Goal: Transaction & Acquisition: Purchase product/service

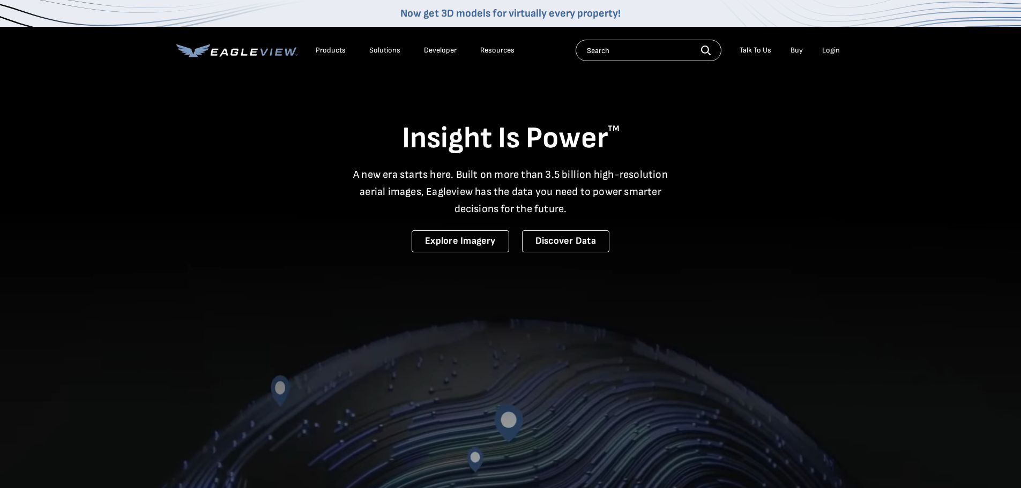
click at [832, 51] on div "Login" at bounding box center [831, 51] width 18 height 10
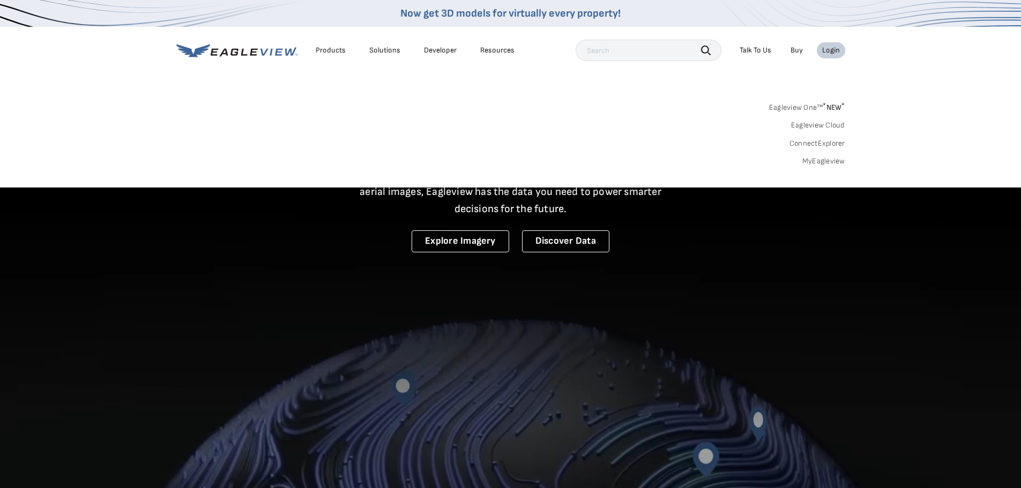
click at [822, 161] on link "MyEagleview" at bounding box center [823, 161] width 43 height 10
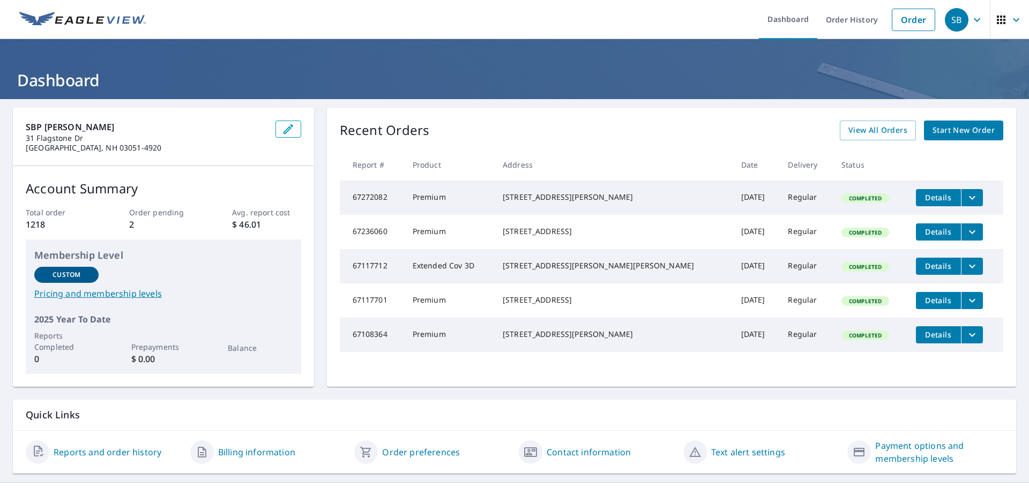
click at [941, 133] on span "Start New Order" at bounding box center [963, 130] width 62 height 13
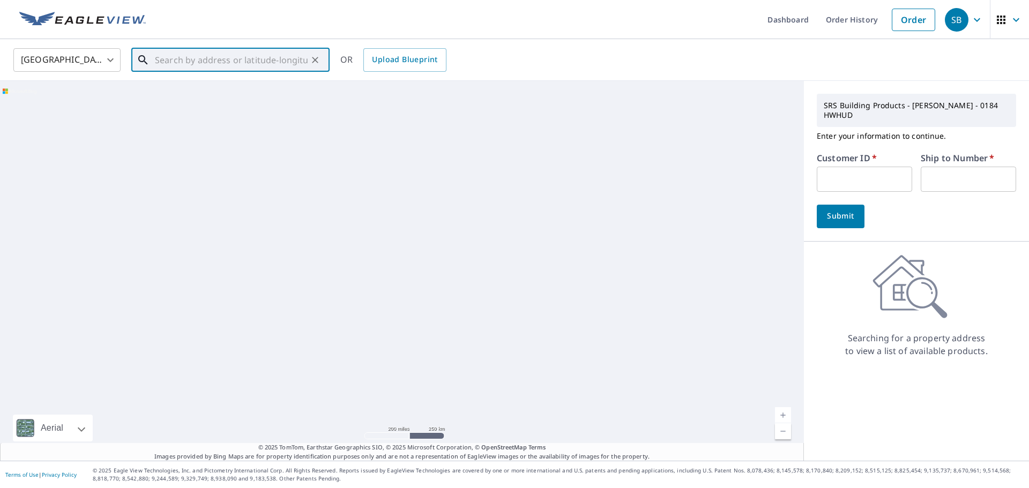
click at [228, 58] on input "text" at bounding box center [231, 60] width 153 height 30
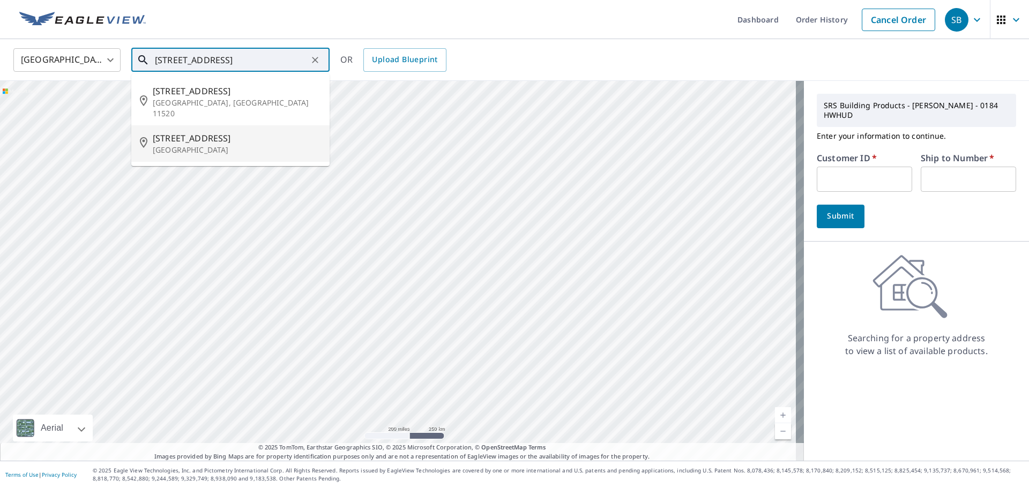
click at [218, 132] on span "[STREET_ADDRESS]" at bounding box center [237, 138] width 168 height 13
type input "[STREET_ADDRESS]"
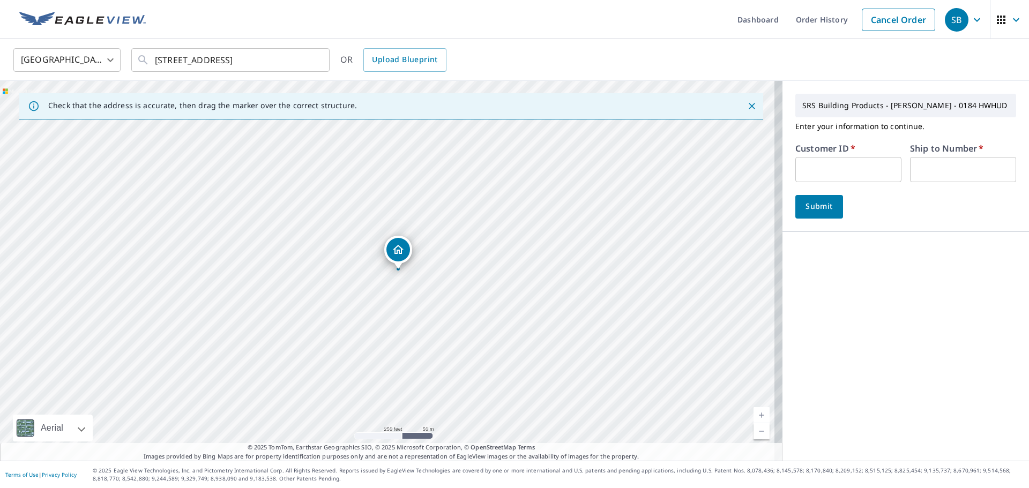
click at [402, 244] on div "[STREET_ADDRESS]" at bounding box center [391, 271] width 782 height 380
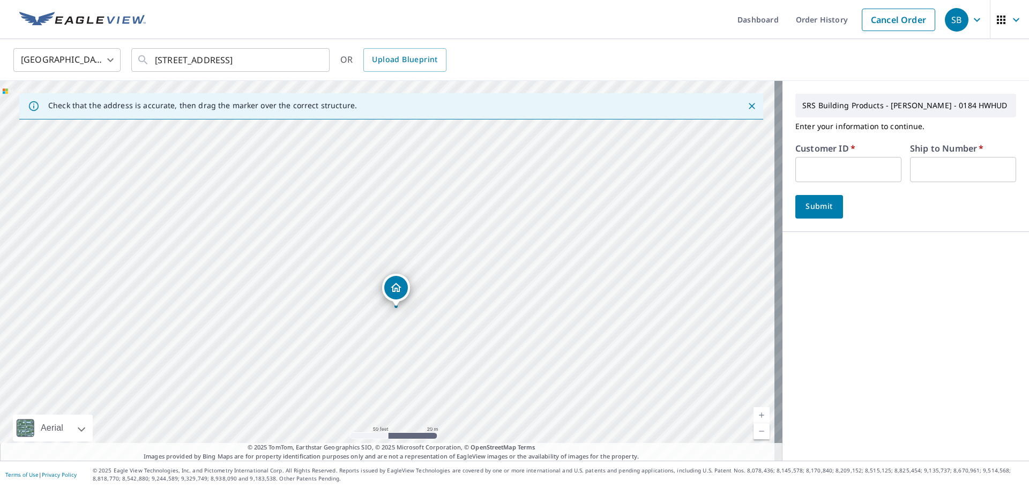
click at [396, 295] on div "Dropped pin, building 1, Residential property, 86 Sagamore St Manchester, NH 03…" at bounding box center [396, 288] width 24 height 24
click at [935, 271] on div "SRS Building Products - [PERSON_NAME] - 0184 HWHUD Enter your information to co…" at bounding box center [905, 271] width 246 height 380
click at [850, 172] on input "text" at bounding box center [848, 169] width 106 height 25
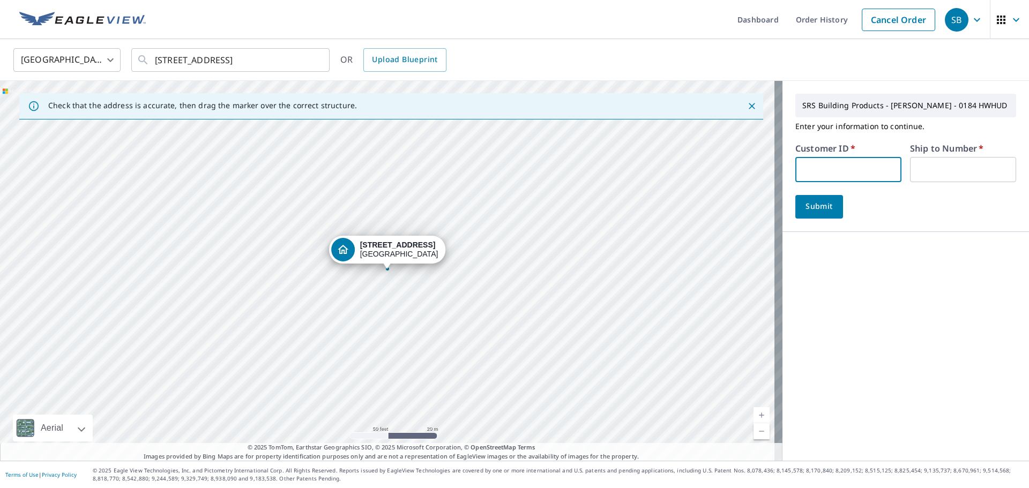
type input "lib184"
click at [937, 167] on input "text" at bounding box center [963, 169] width 106 height 25
type input "1"
click at [804, 210] on span "Submit" at bounding box center [819, 206] width 31 height 13
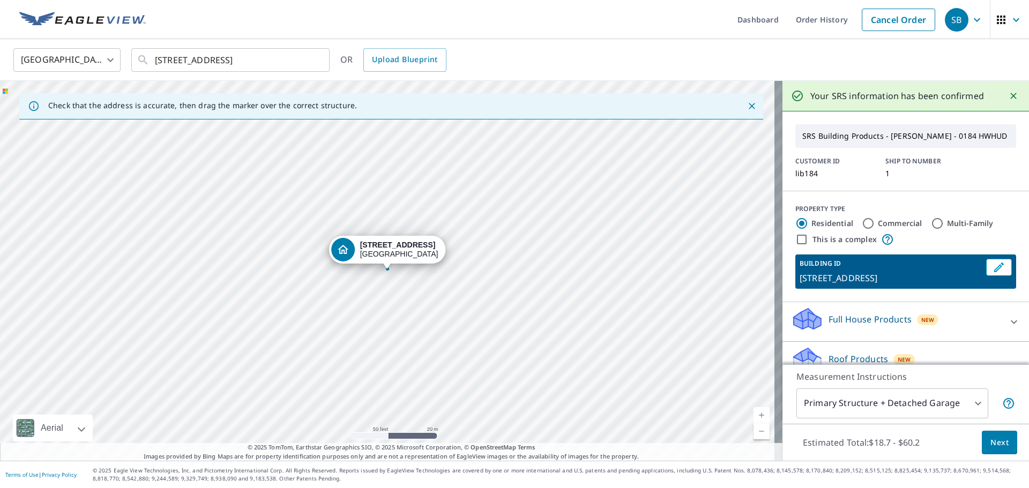
click at [996, 438] on span "Next" at bounding box center [999, 442] width 18 height 13
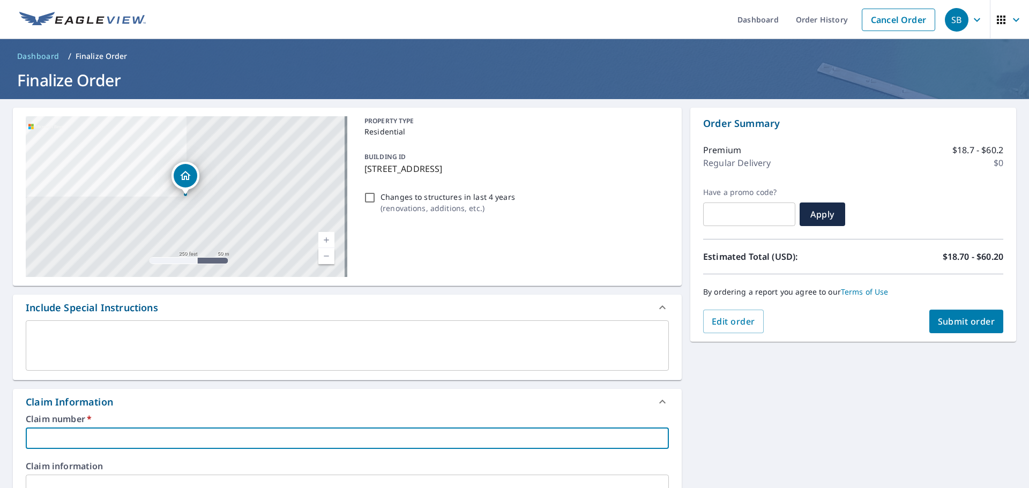
click at [121, 431] on input "text" at bounding box center [347, 438] width 643 height 21
type input "e"
checkbox input "true"
type input "ev"
checkbox input "true"
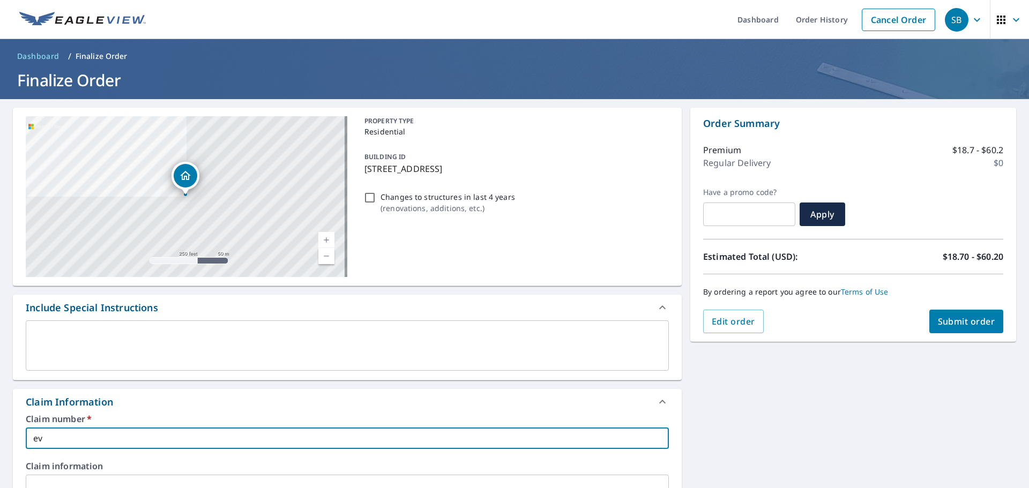
type input "ev-"
checkbox input "true"
type input "ev-m"
checkbox input "true"
type input "ev-ma"
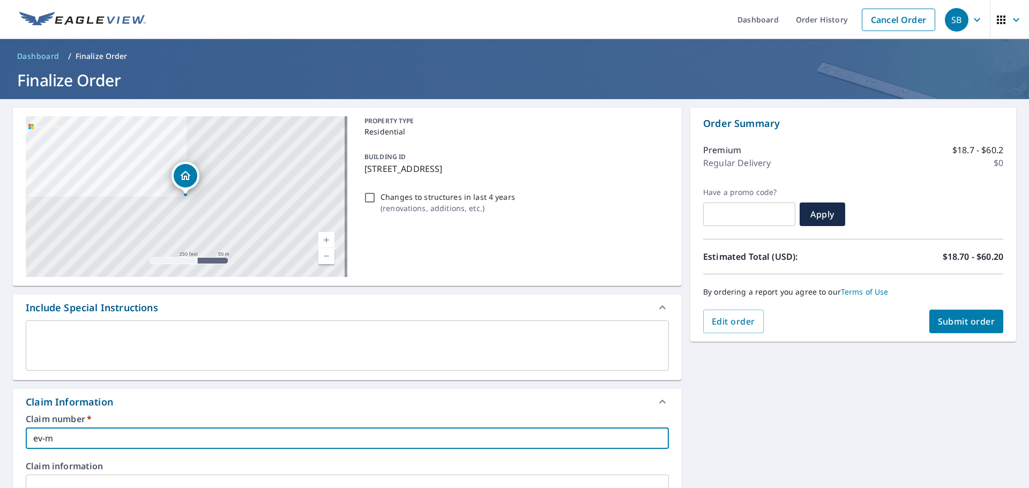
checkbox input "true"
type input "ev-man"
checkbox input "true"
type input "ev-manc"
checkbox input "true"
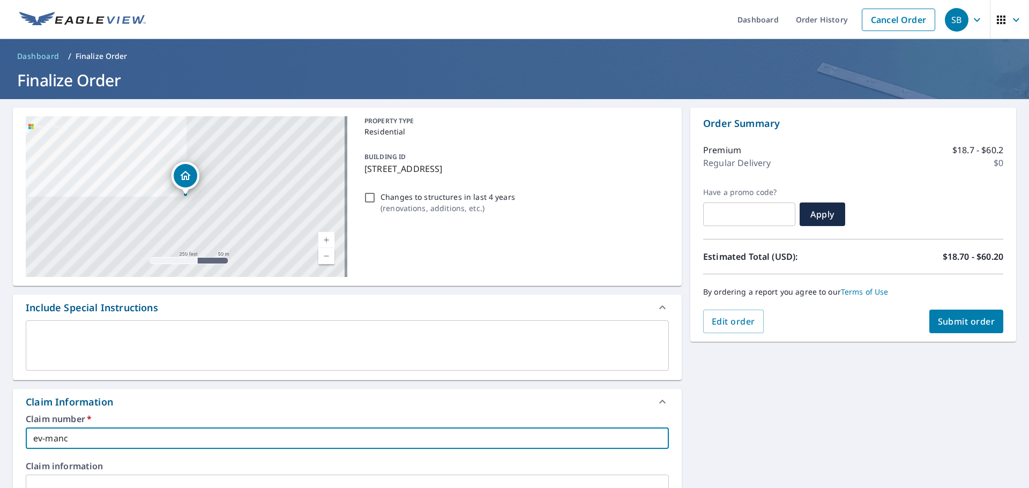
type input "ev-manch"
checkbox input "true"
type input "ev-manche"
checkbox input "true"
type input "ev-manches"
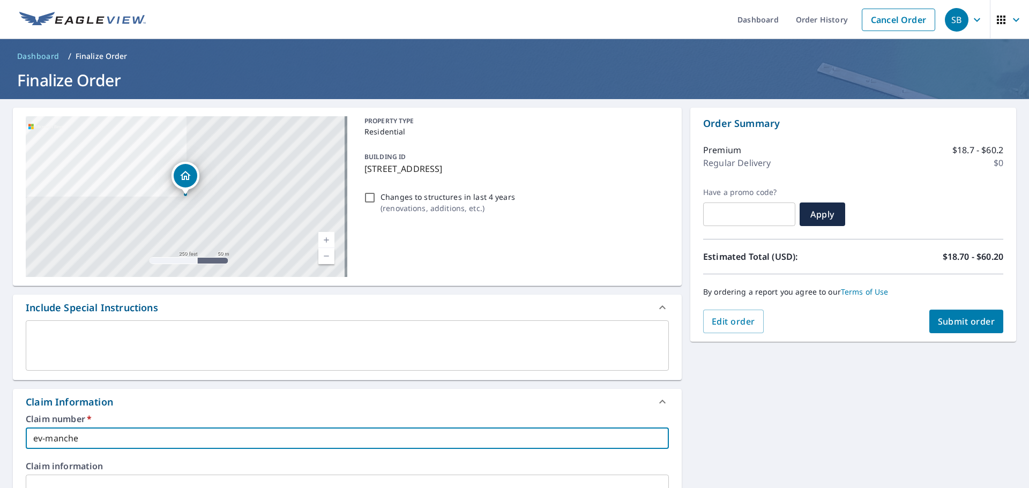
checkbox input "true"
type input "ev-manchest"
checkbox input "true"
type input "ev-mancheste"
checkbox input "true"
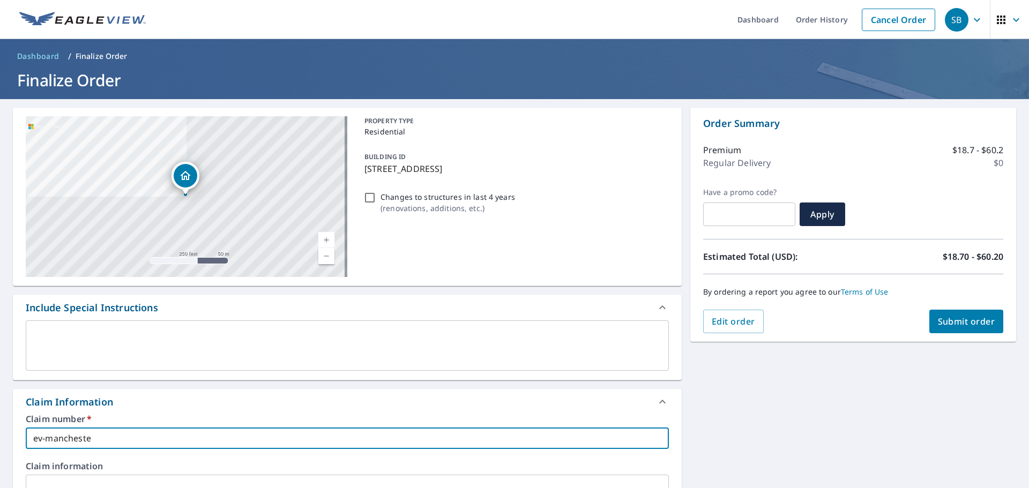
type input "ev-[GEOGRAPHIC_DATA]"
checkbox input "true"
type input "ev-[GEOGRAPHIC_DATA]"
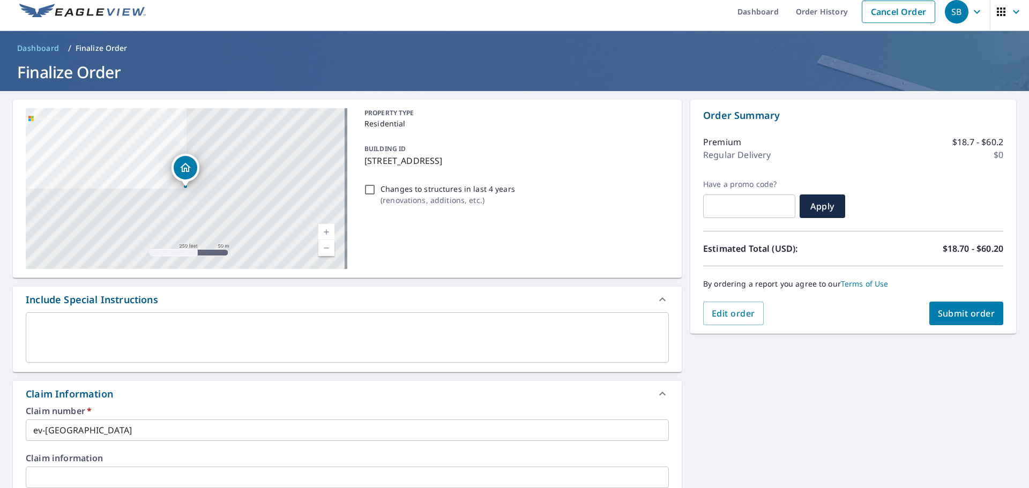
scroll to position [289, 0]
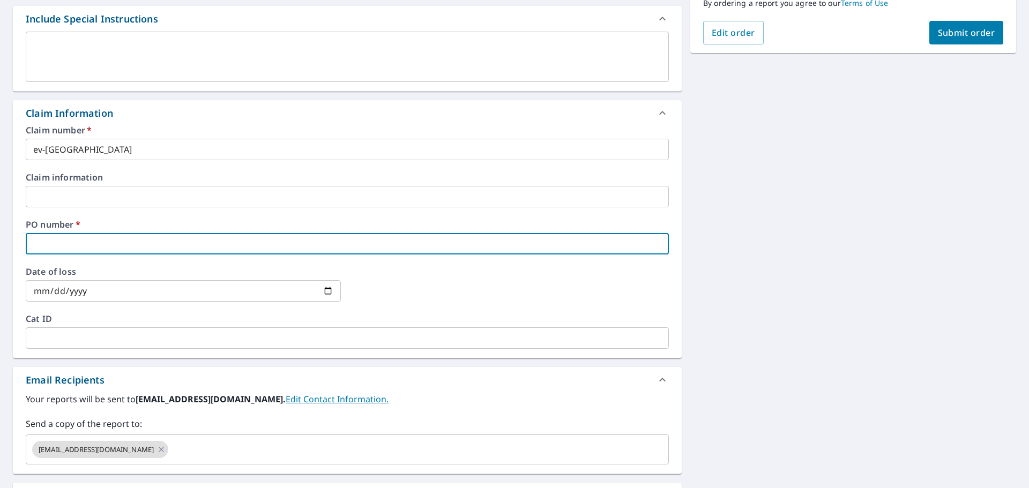
type input "e"
checkbox input "true"
type input "ev"
checkbox input "true"
type input "ev-"
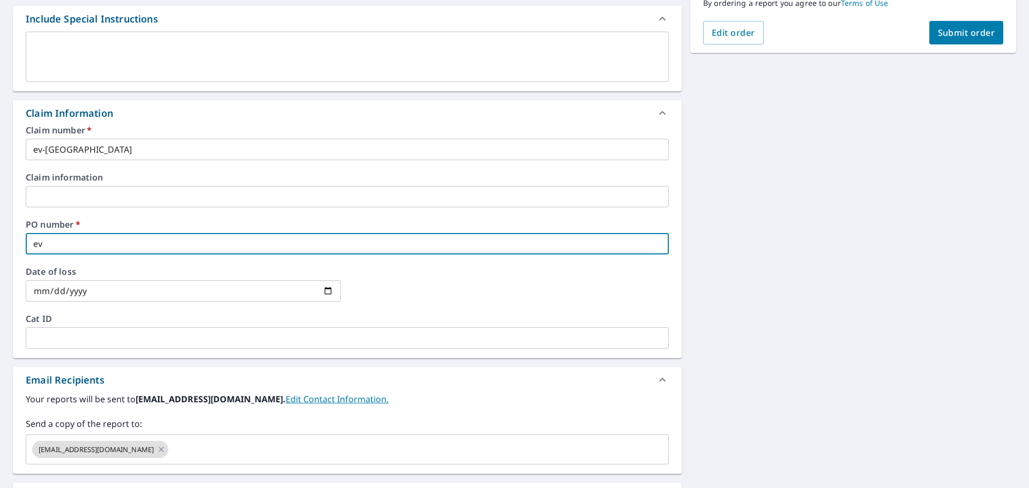
checkbox input "true"
type input "ev-m"
checkbox input "true"
type input "ev-ma"
checkbox input "true"
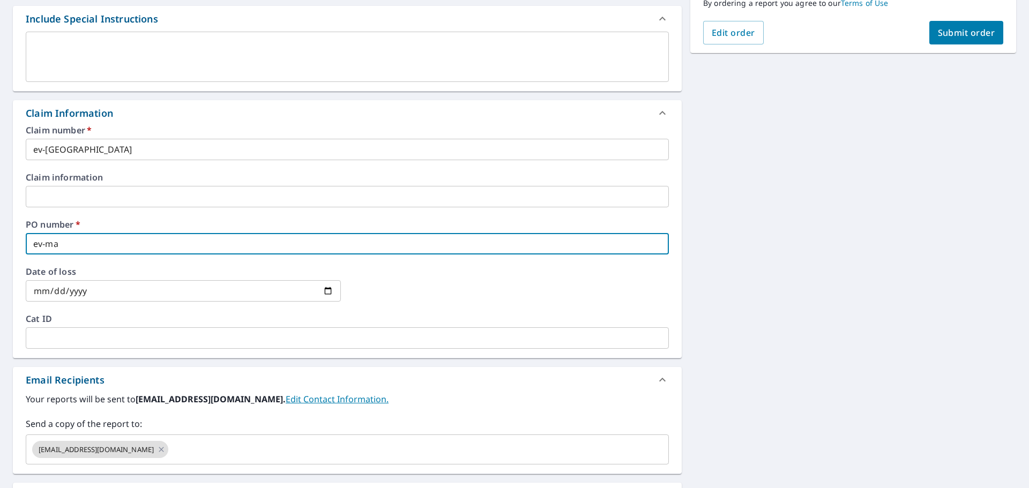
type input "ev-man"
checkbox input "true"
type input "ev-manc"
checkbox input "true"
type input "ev-manch"
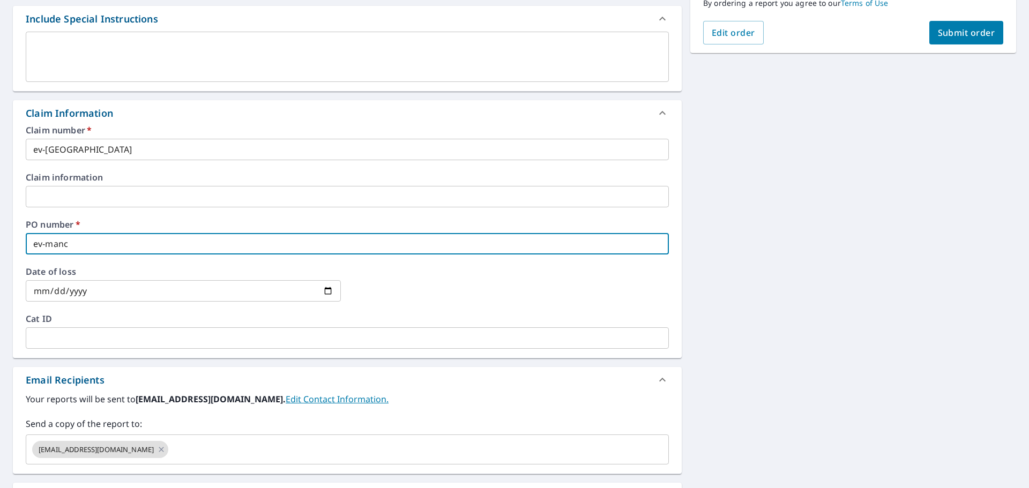
checkbox input "true"
type input "ev-manche"
checkbox input "true"
type input "ev-manches"
checkbox input "true"
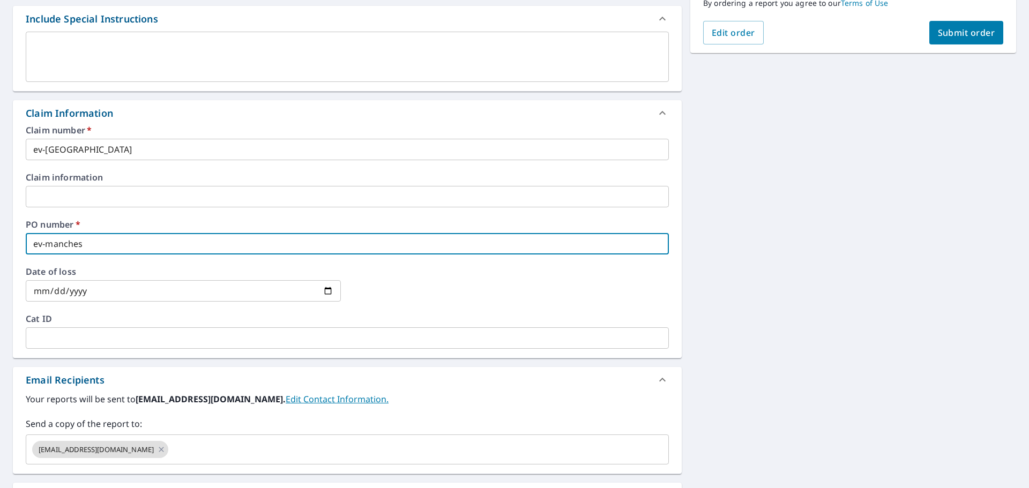
type input "ev-manchest"
checkbox input "true"
type input "ev-mancheste"
checkbox input "true"
type input "ev-[GEOGRAPHIC_DATA]"
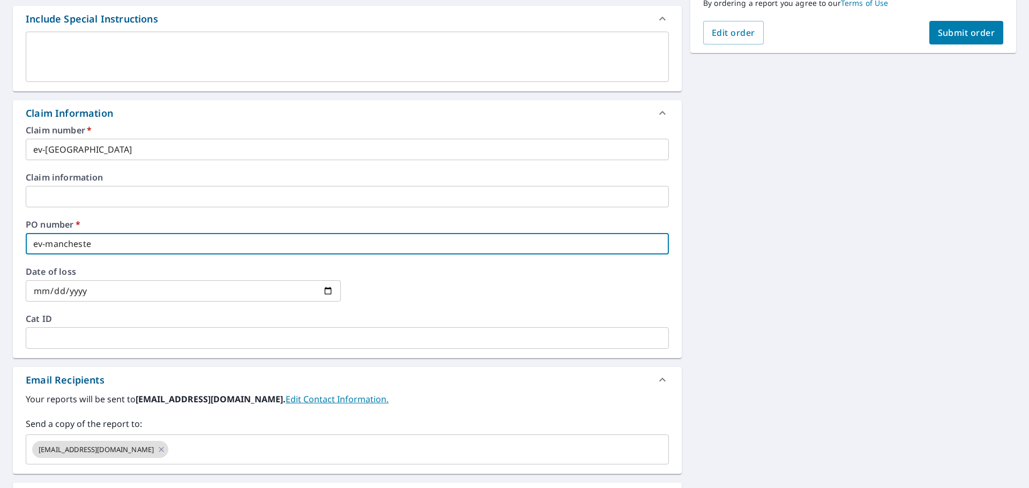
checkbox input "true"
type input "ev-[GEOGRAPHIC_DATA]"
click at [964, 31] on span "Submit order" at bounding box center [966, 33] width 57 height 12
checkbox input "true"
